Goal: Transaction & Acquisition: Obtain resource

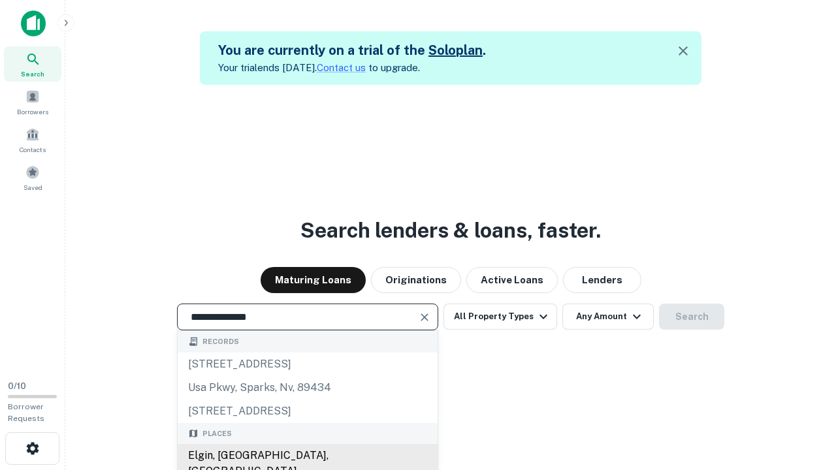
click at [307, 456] on div "Elgin, [GEOGRAPHIC_DATA], [GEOGRAPHIC_DATA]" at bounding box center [308, 463] width 260 height 39
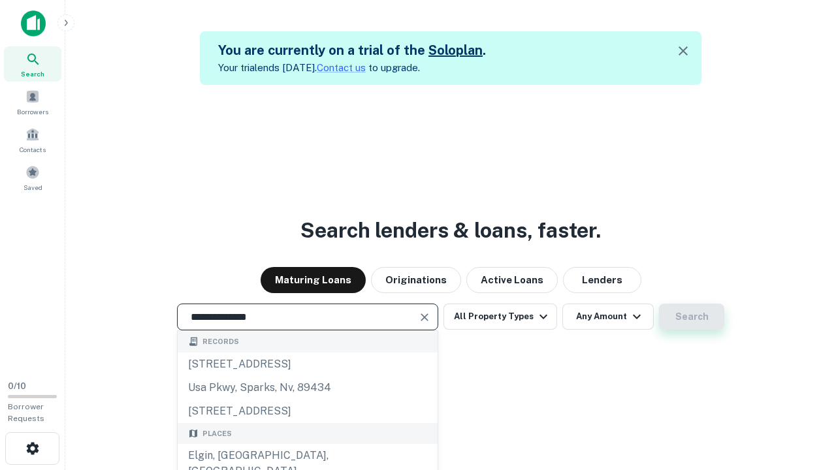
type input "**********"
click at [692, 317] on button "Search" at bounding box center [691, 317] width 65 height 26
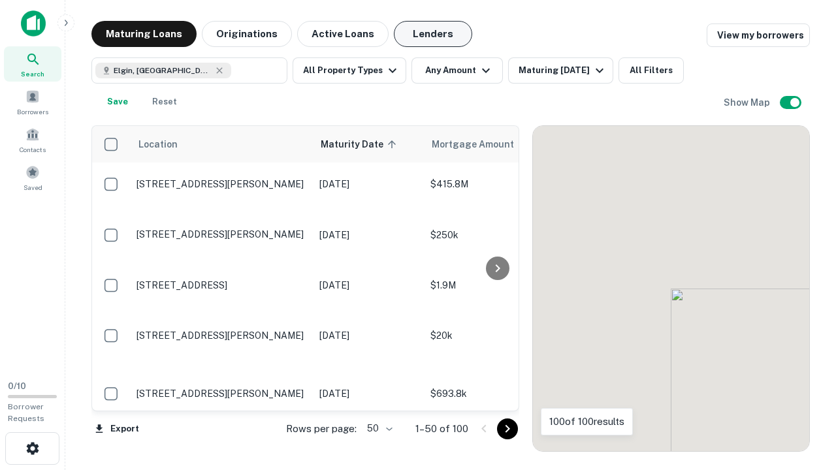
click at [433, 34] on button "Lenders" at bounding box center [433, 34] width 78 height 26
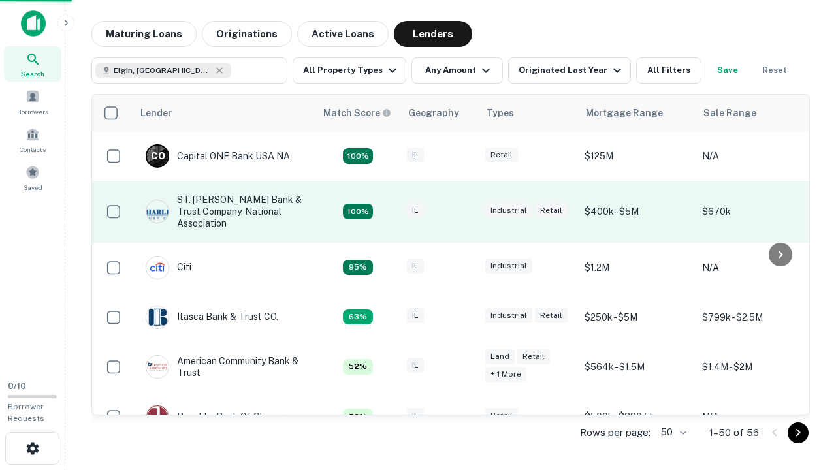
click at [464, 212] on div "IL" at bounding box center [439, 212] width 65 height 18
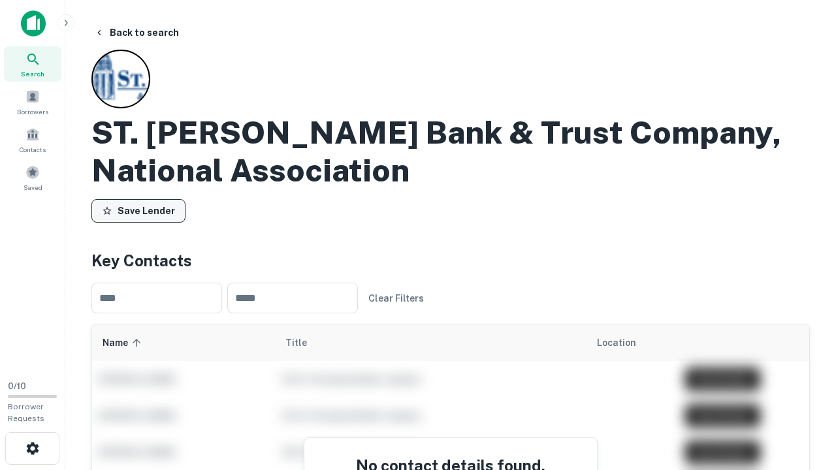
click at [138, 211] on button "Save Lender" at bounding box center [138, 211] width 94 height 24
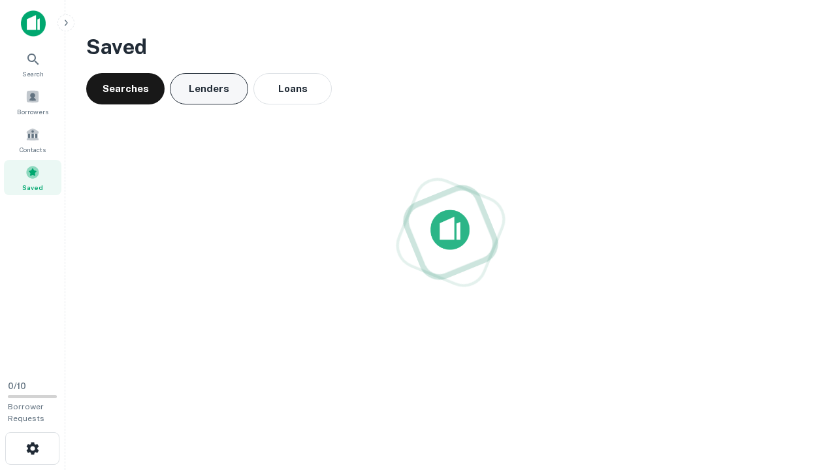
click at [209, 89] on button "Lenders" at bounding box center [209, 88] width 78 height 31
